Goal: Transaction & Acquisition: Purchase product/service

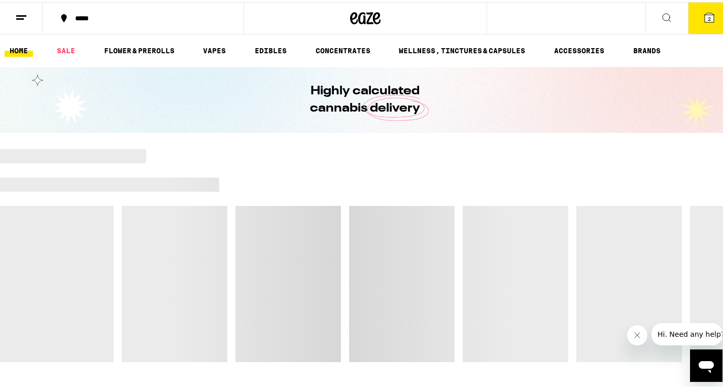
click at [704, 19] on icon at bounding box center [708, 15] width 9 height 9
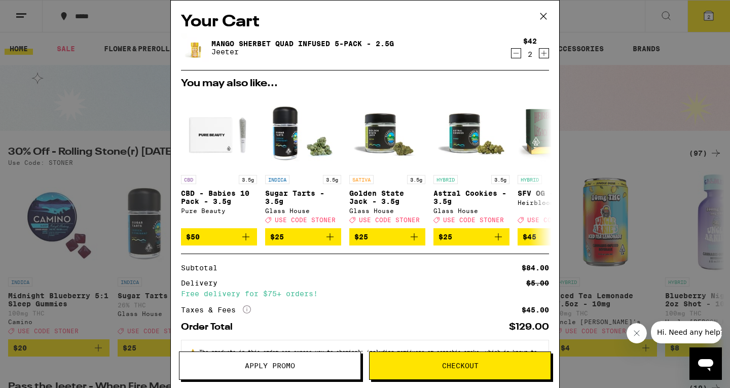
click at [512, 52] on icon "Decrement" at bounding box center [516, 53] width 9 height 12
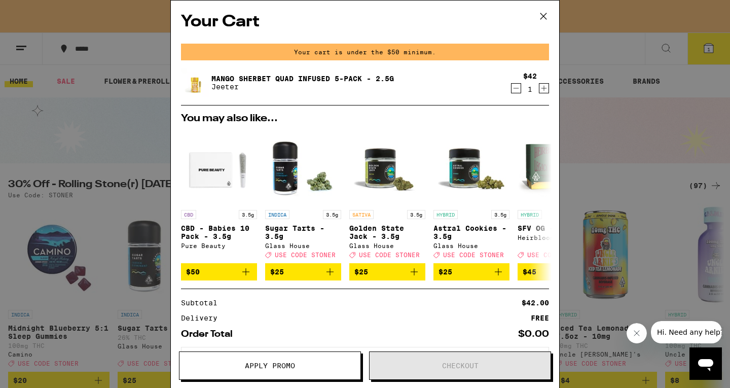
click at [512, 90] on icon "Decrement" at bounding box center [516, 88] width 9 height 12
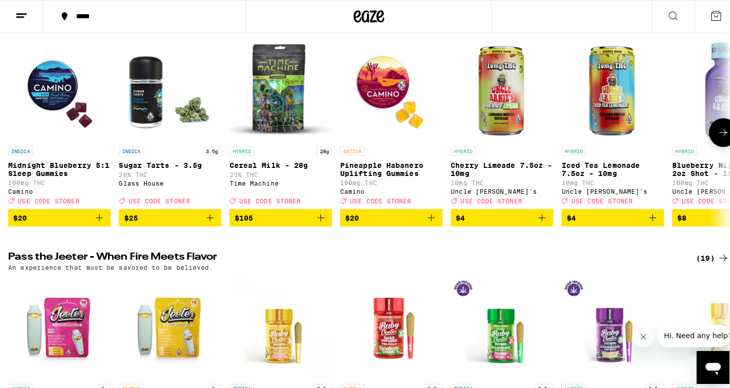
scroll to position [136, 0]
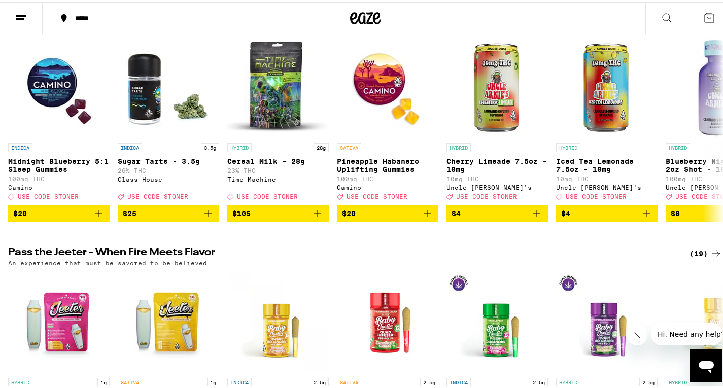
click at [21, 18] on icon at bounding box center [21, 16] width 12 height 12
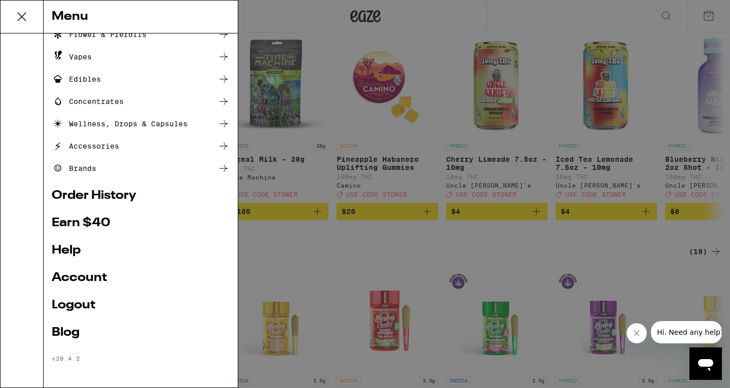
click at [83, 305] on link "Logout" at bounding box center [141, 305] width 178 height 12
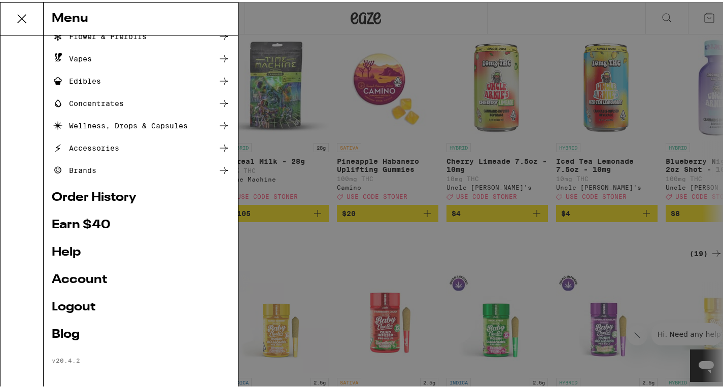
scroll to position [10, 0]
